Goal: Use online tool/utility: Utilize a website feature to perform a specific function

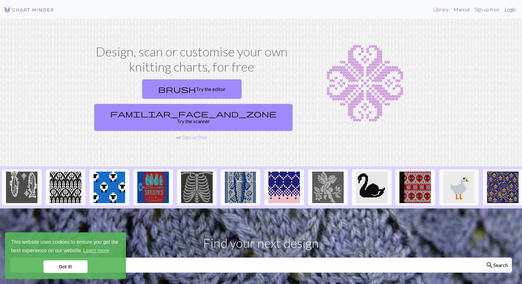
click at [508, 10] on link "Login" at bounding box center [510, 9] width 16 height 13
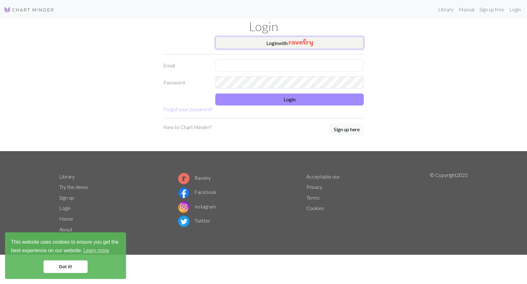
click at [296, 42] on img "button" at bounding box center [301, 43] width 24 height 8
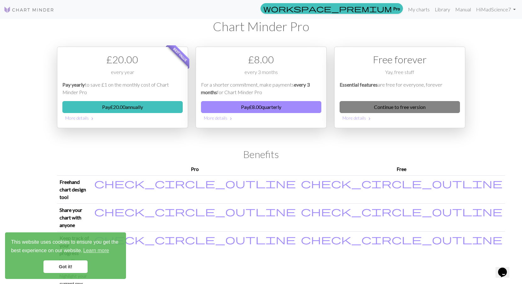
click at [405, 112] on link "Continue to free version" at bounding box center [400, 107] width 120 height 12
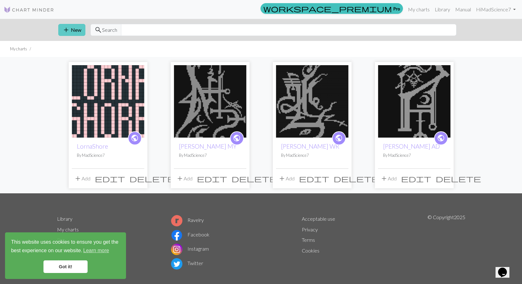
click at [67, 27] on span "add" at bounding box center [66, 30] width 8 height 9
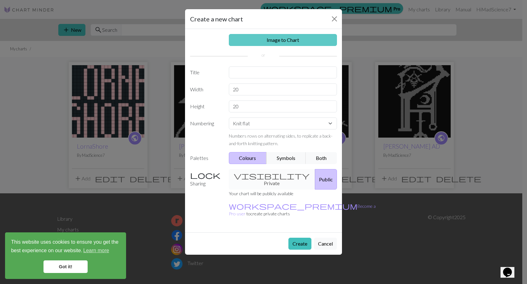
click at [294, 38] on link "Image to Chart" at bounding box center [283, 40] width 108 height 12
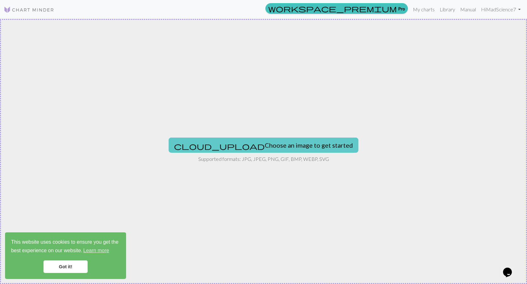
click at [275, 141] on button "cloud_upload Choose an image to get started" at bounding box center [264, 145] width 190 height 15
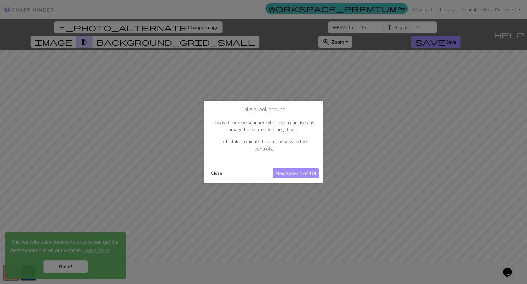
click at [218, 175] on button "Close" at bounding box center [216, 173] width 16 height 9
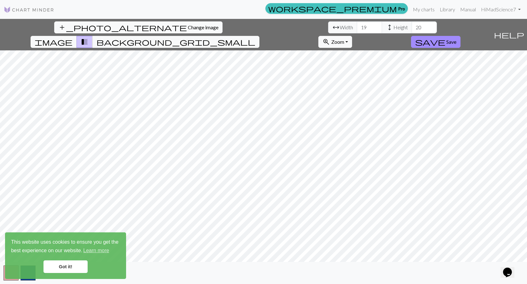
click at [62, 263] on link "Got it!" at bounding box center [65, 267] width 44 height 13
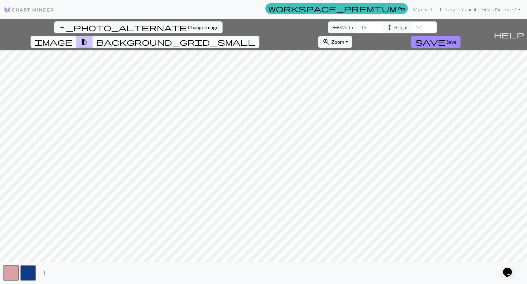
click at [44, 274] on span "add" at bounding box center [45, 273] width 8 height 9
click at [344, 39] on span "Zoom" at bounding box center [337, 42] width 13 height 6
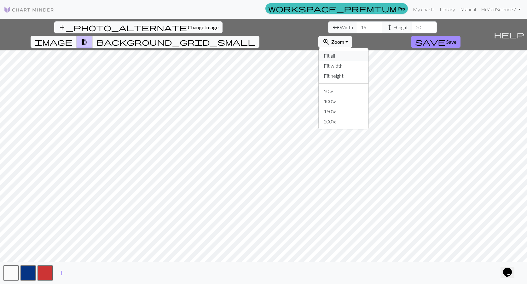
click at [368, 51] on button "Fit all" at bounding box center [344, 56] width 50 height 10
click at [344, 39] on span "Zoom" at bounding box center [337, 42] width 13 height 6
click at [368, 51] on button "Fit all" at bounding box center [344, 56] width 50 height 10
click at [352, 36] on button "zoom_in Zoom Zoom" at bounding box center [335, 42] width 34 height 12
click at [368, 71] on button "Fit height" at bounding box center [344, 76] width 50 height 10
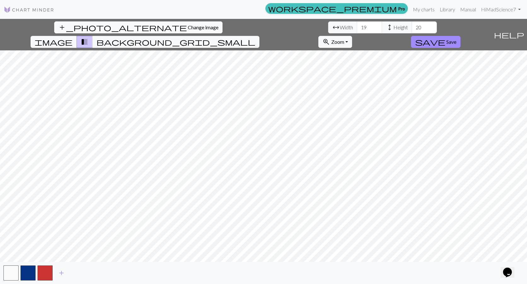
click at [265, 35] on div "add_photo_alternate Change image arrow_range Width 19 height Height 20 image tr…" at bounding box center [263, 151] width 527 height 265
click at [264, 263] on div "add_photo_alternate Change image arrow_range Width 19 height Height 20 image tr…" at bounding box center [263, 151] width 527 height 265
drag, startPoint x: 162, startPoint y: 28, endPoint x: 152, endPoint y: 30, distance: 10.2
click at [357, 30] on input "19" at bounding box center [369, 27] width 25 height 12
type input "45"
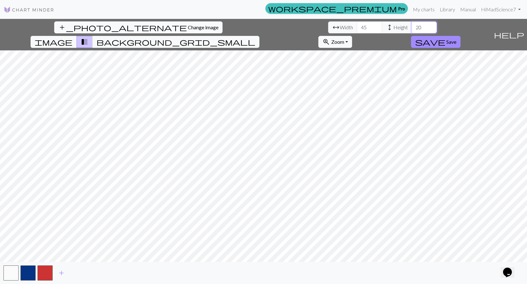
click at [412, 28] on input "20" at bounding box center [424, 27] width 25 height 12
drag, startPoint x: 220, startPoint y: 28, endPoint x: 202, endPoint y: 28, distance: 17.6
click at [328, 28] on div "arrow_range Width 45 height Height 20" at bounding box center [382, 27] width 109 height 12
type input "50"
click at [255, 37] on span "background_grid_small" at bounding box center [175, 41] width 159 height 9
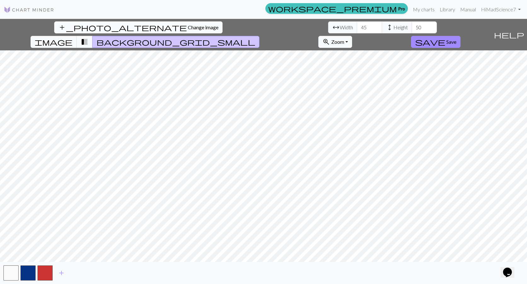
click at [93, 36] on button "transition_fade" at bounding box center [85, 42] width 16 height 12
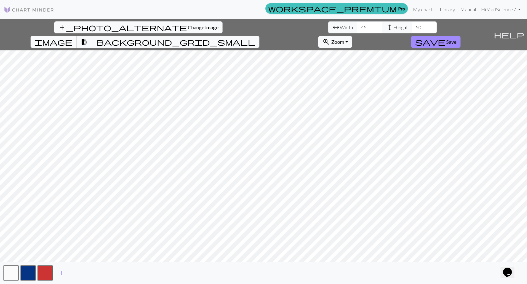
click at [72, 37] on span "image" at bounding box center [54, 41] width 38 height 9
click at [93, 36] on button "transition_fade" at bounding box center [85, 42] width 16 height 12
click at [72, 37] on span "image" at bounding box center [54, 41] width 38 height 9
click at [263, 36] on div "add_photo_alternate Change image arrow_range Width 45 height Height 50 image tr…" at bounding box center [263, 151] width 527 height 265
click at [344, 39] on span "Zoom" at bounding box center [337, 42] width 13 height 6
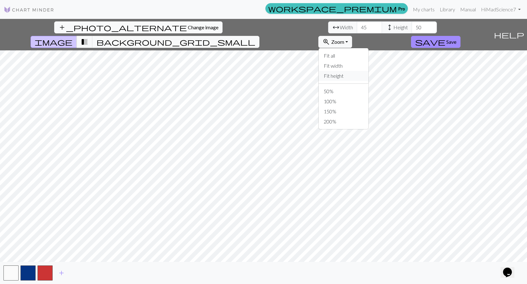
click at [368, 71] on button "Fit height" at bounding box center [344, 76] width 50 height 10
click at [357, 26] on input "46" at bounding box center [369, 27] width 25 height 12
click at [255, 37] on span "background_grid_small" at bounding box center [175, 41] width 159 height 9
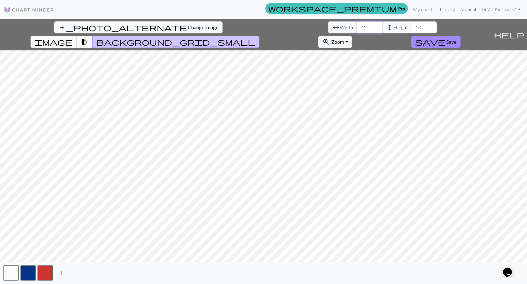
type input "45"
click at [357, 28] on input "45" at bounding box center [369, 27] width 25 height 12
click at [88, 37] on span "transition_fade" at bounding box center [85, 41] width 8 height 9
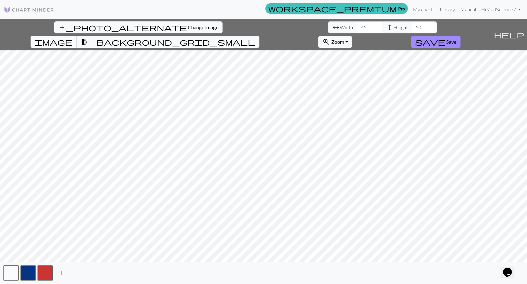
click at [77, 36] on button "image" at bounding box center [54, 42] width 46 height 12
click at [93, 36] on button "transition_fade" at bounding box center [85, 42] width 16 height 12
click at [445, 37] on span "save" at bounding box center [430, 41] width 30 height 9
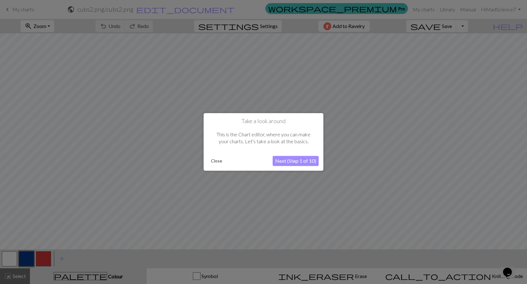
click at [220, 161] on button "Close" at bounding box center [216, 161] width 16 height 9
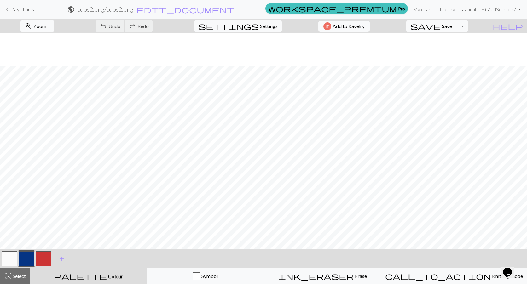
scroll to position [63, 0]
click at [5, 258] on button "button" at bounding box center [9, 258] width 15 height 15
click at [50, 259] on button "button" at bounding box center [43, 258] width 15 height 15
click at [24, 258] on button "button" at bounding box center [26, 258] width 15 height 15
click at [8, 258] on button "button" at bounding box center [9, 258] width 15 height 15
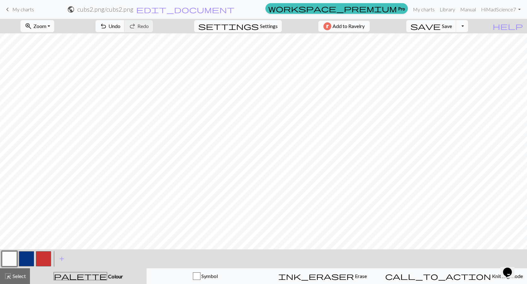
click at [42, 256] on button "button" at bounding box center [43, 258] width 15 height 15
click at [14, 254] on button "button" at bounding box center [9, 258] width 15 height 15
click at [41, 259] on button "button" at bounding box center [43, 258] width 15 height 15
click at [10, 261] on button "button" at bounding box center [9, 258] width 15 height 15
click at [43, 261] on button "button" at bounding box center [43, 258] width 15 height 15
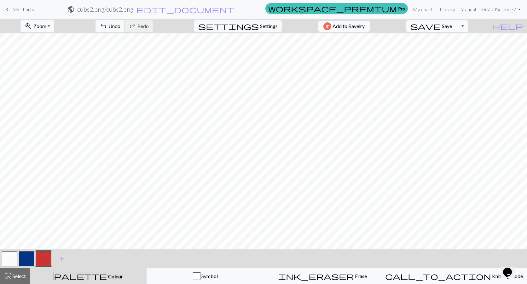
click at [12, 260] on button "button" at bounding box center [9, 258] width 15 height 15
click at [24, 256] on button "button" at bounding box center [26, 258] width 15 height 15
click at [6, 259] on button "button" at bounding box center [9, 258] width 15 height 15
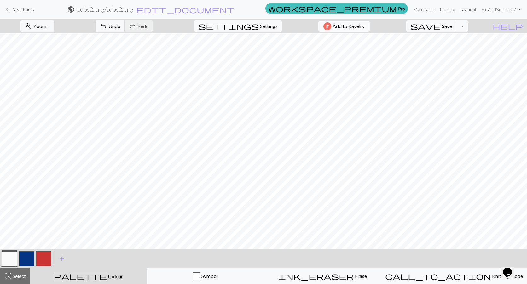
click at [30, 258] on button "button" at bounding box center [26, 258] width 15 height 15
click at [10, 258] on button "button" at bounding box center [9, 258] width 15 height 15
click at [454, 29] on button "save Save Save" at bounding box center [431, 26] width 50 height 12
